Goal: Task Accomplishment & Management: Use online tool/utility

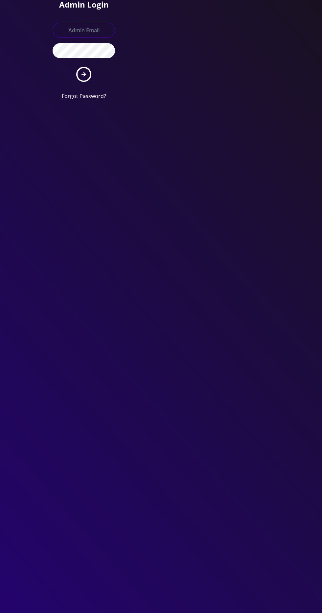
type input "[EMAIL_ADDRESS][DOMAIN_NAME]"
click at [76, 67] on button "submit" at bounding box center [83, 74] width 15 height 15
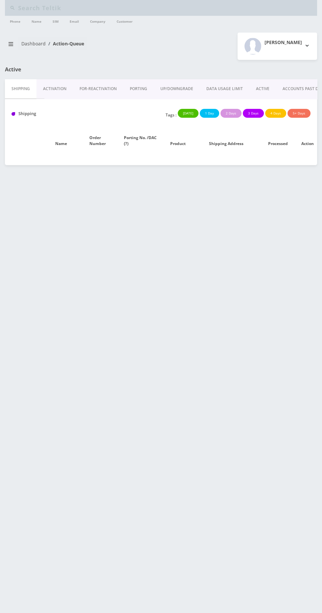
type input "mendelc12345@gmail.com"
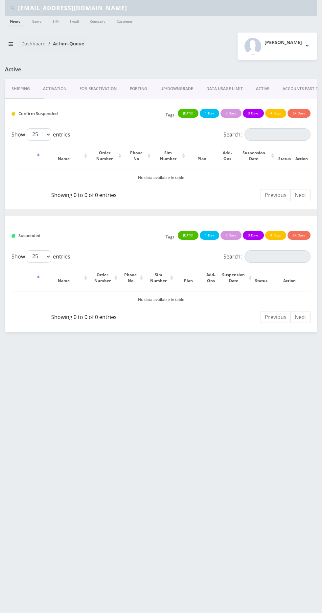
click at [268, 88] on link "ACTIVE" at bounding box center [263, 88] width 27 height 19
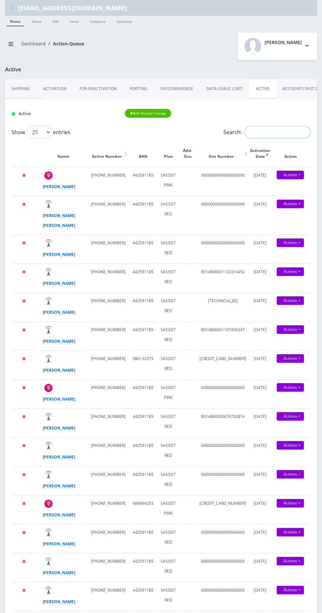
click at [276, 132] on input "Search:" at bounding box center [278, 132] width 66 height 12
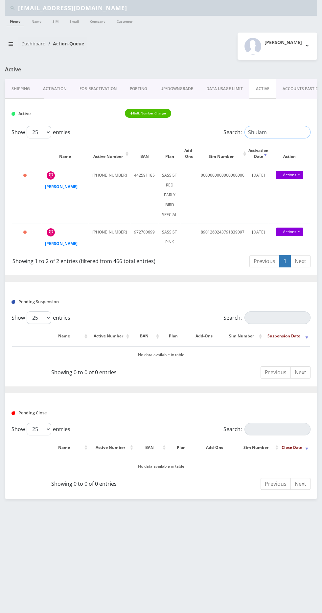
type input "Shulam"
click at [49, 189] on strong "[PERSON_NAME]" at bounding box center [61, 187] width 33 height 6
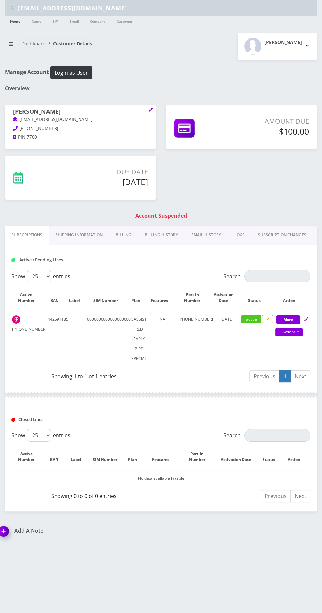
click at [163, 234] on link "Billing History" at bounding box center [161, 235] width 47 height 19
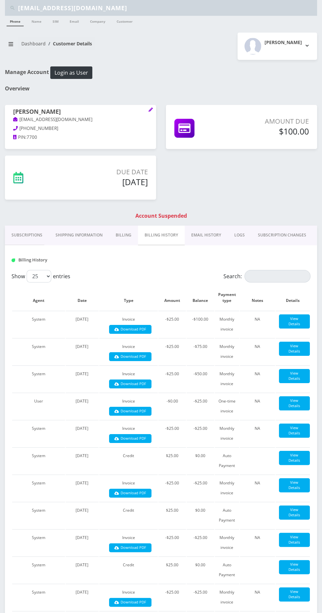
click at [123, 234] on link "Billing" at bounding box center [123, 235] width 29 height 19
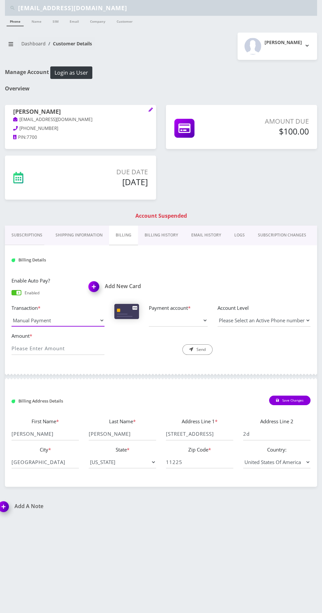
click at [80, 318] on select "Manual Payment Custom Charge Manual Credit Custom Invoice" at bounding box center [58, 320] width 93 height 12
click at [12, 314] on select "Manual Payment Custom Charge Manual Credit Custom Invoice" at bounding box center [58, 320] width 93 height 12
click at [73, 317] on select "Manual Payment Custom Charge Manual Credit Custom Invoice" at bounding box center [58, 320] width 93 height 12
select select "Manual Credit"
click at [12, 314] on select "Manual Payment Custom Charge Manual Credit Custom Invoice" at bounding box center [58, 320] width 93 height 12
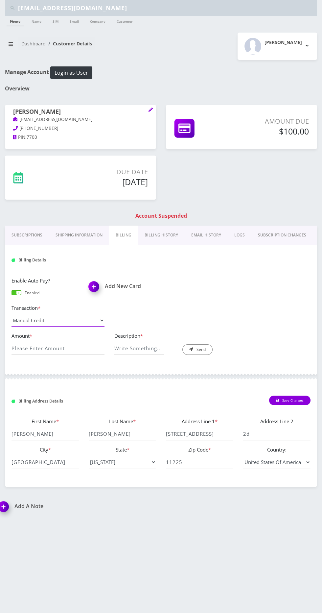
click at [80, 321] on select "Manual Payment Custom Charge Manual Credit Custom Invoice" at bounding box center [58, 320] width 93 height 12
click at [12, 314] on select "Manual Payment Custom Charge Manual Credit Custom Invoice" at bounding box center [58, 320] width 93 height 12
click at [80, 335] on label "Amount *" at bounding box center [58, 336] width 93 height 8
click at [80, 342] on input "Amount *" at bounding box center [58, 348] width 93 height 12
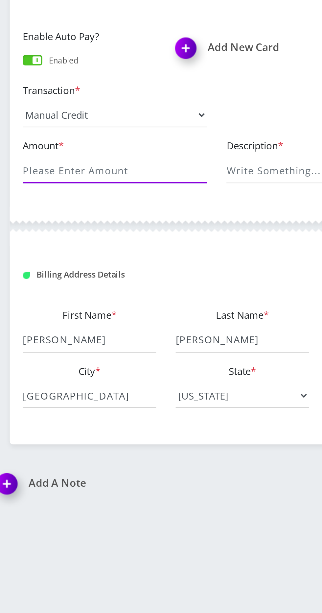
type input "100"
click at [140, 350] on input "Description *" at bounding box center [138, 348] width 49 height 12
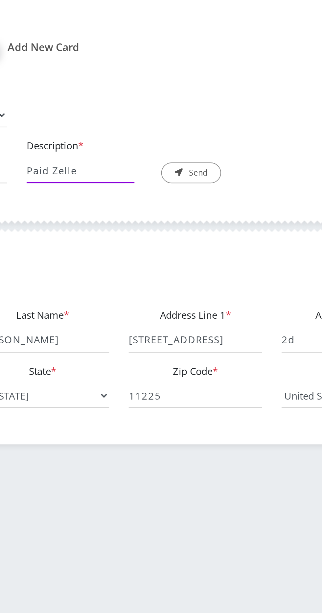
type input "Paid Zelle"
click at [207, 347] on button "Send" at bounding box center [197, 349] width 30 height 11
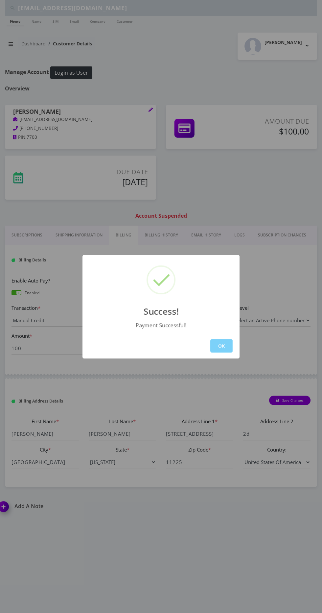
click at [221, 345] on button "OK" at bounding box center [221, 345] width 22 height 13
